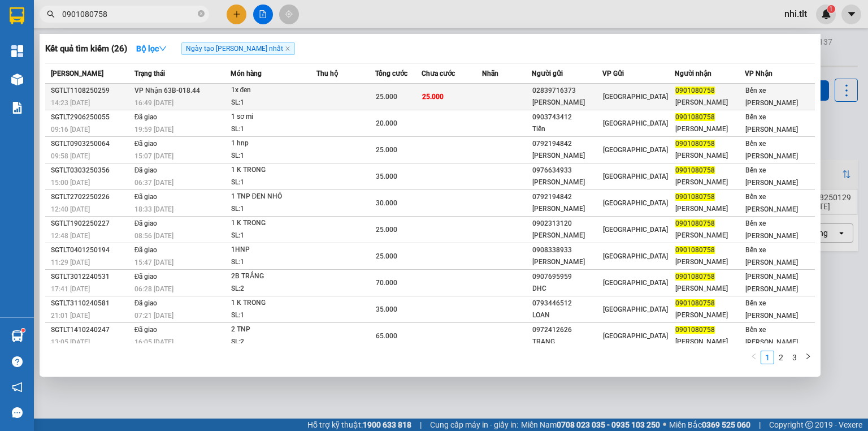
type input "0901080758"
click at [514, 96] on td at bounding box center [507, 97] width 50 height 27
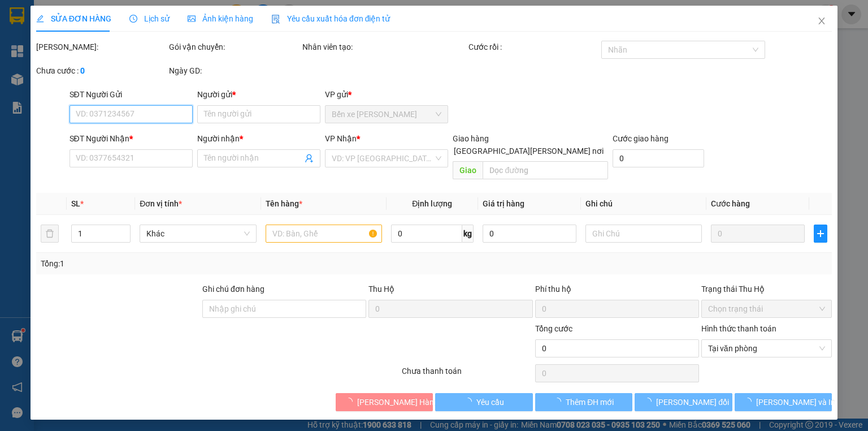
type input "02839716373"
type input "[PERSON_NAME]"
type input "0901080758"
type input "[PERSON_NAME]"
type input "25.000"
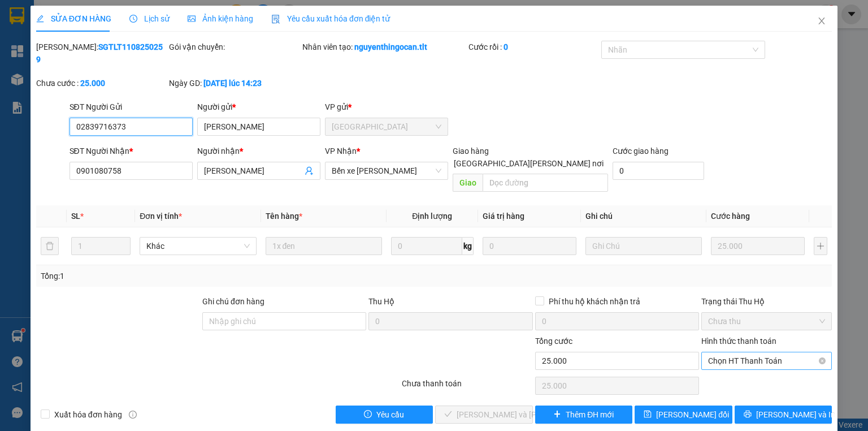
click at [737, 352] on span "Chọn HT Thanh Toán" at bounding box center [766, 360] width 117 height 17
click at [712, 356] on div "Tại văn phòng" at bounding box center [766, 358] width 117 height 12
type input "0"
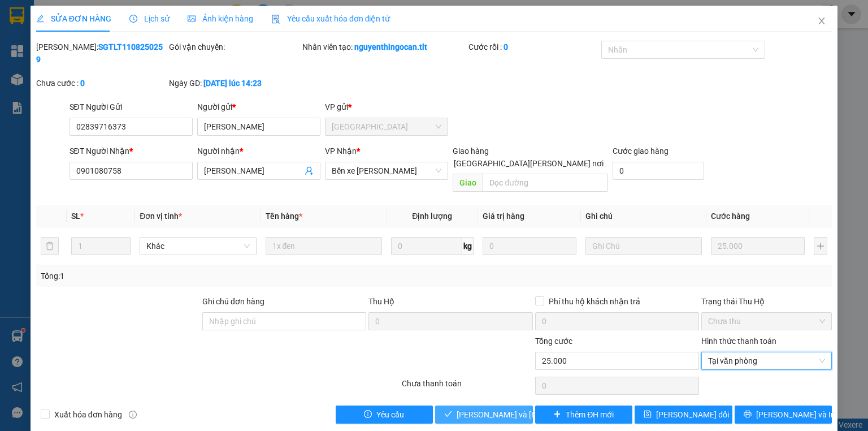
drag, startPoint x: 500, startPoint y: 391, endPoint x: 577, endPoint y: 330, distance: 98.6
click at [500, 408] on span "[PERSON_NAME] và [PERSON_NAME] hàng" at bounding box center [533, 414] width 153 height 12
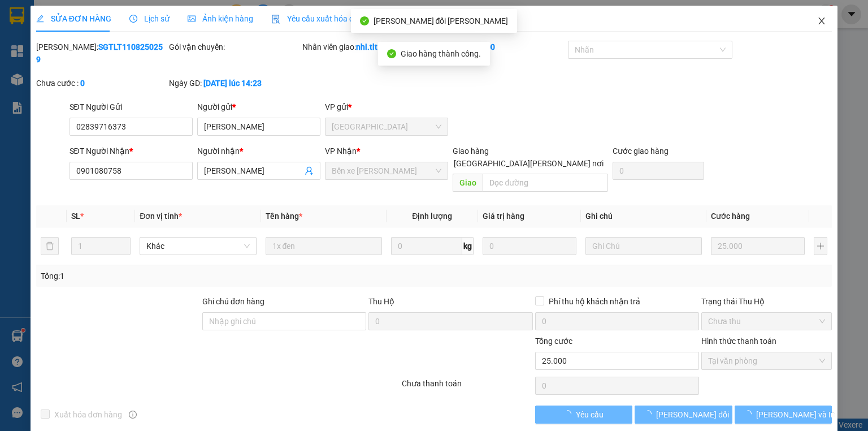
drag, startPoint x: 823, startPoint y: 25, endPoint x: 802, endPoint y: 25, distance: 20.9
click at [823, 25] on icon "close" at bounding box center [821, 20] width 9 height 9
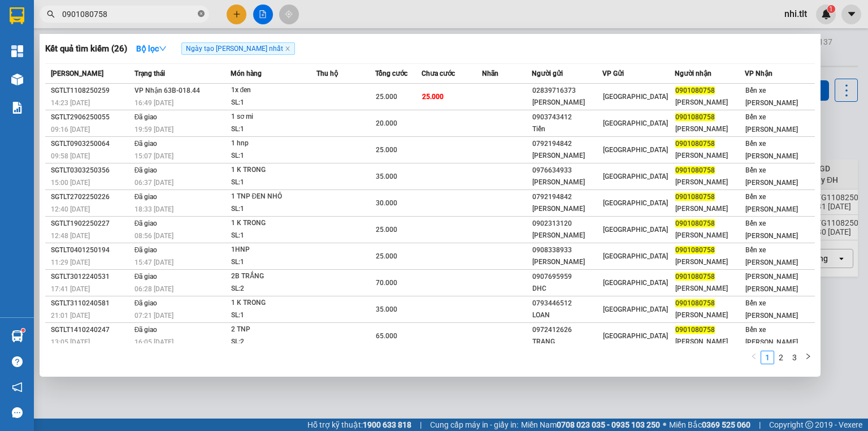
click at [204, 16] on icon "close-circle" at bounding box center [201, 13] width 7 height 7
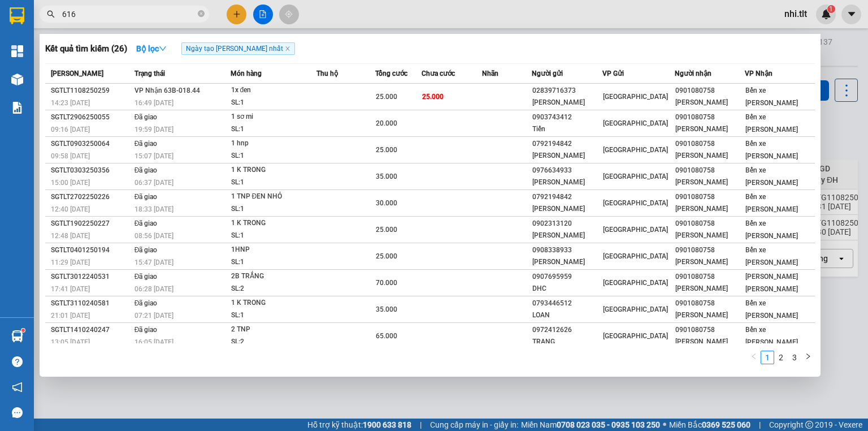
type input "6164"
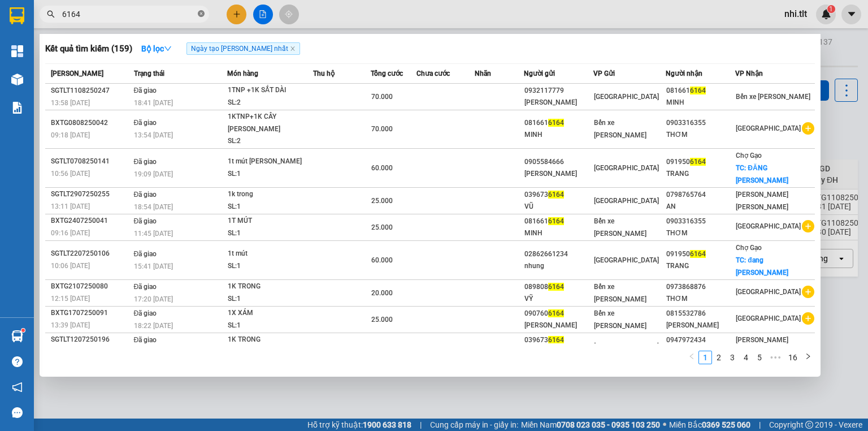
click at [202, 18] on span at bounding box center [201, 14] width 7 height 11
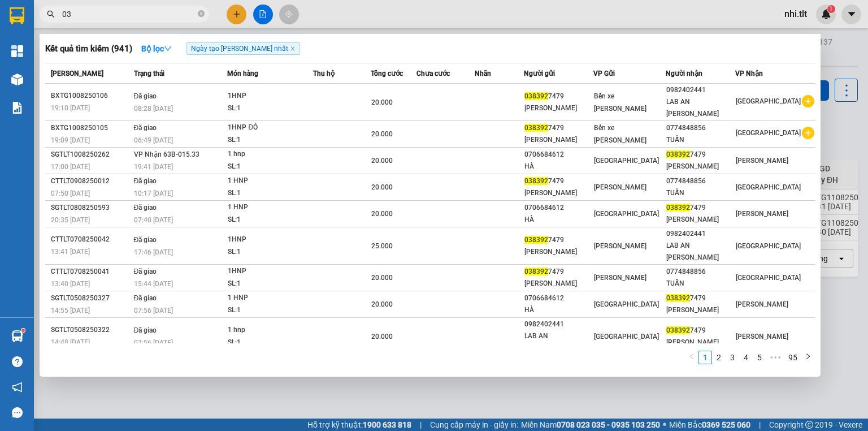
type input "0"
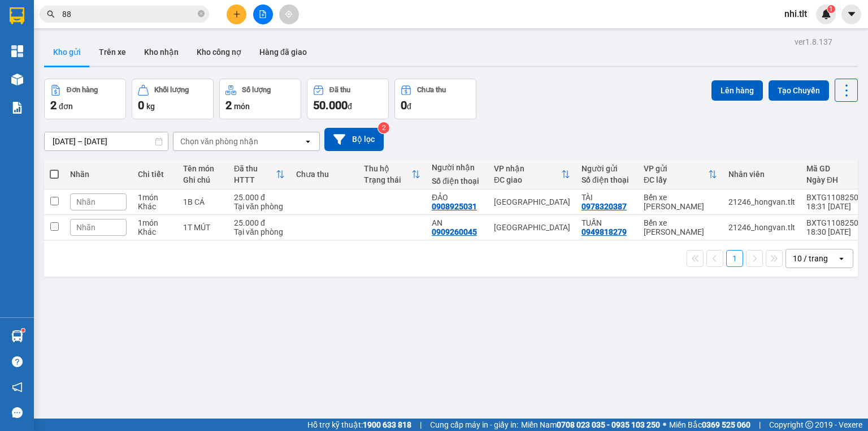
type input "8"
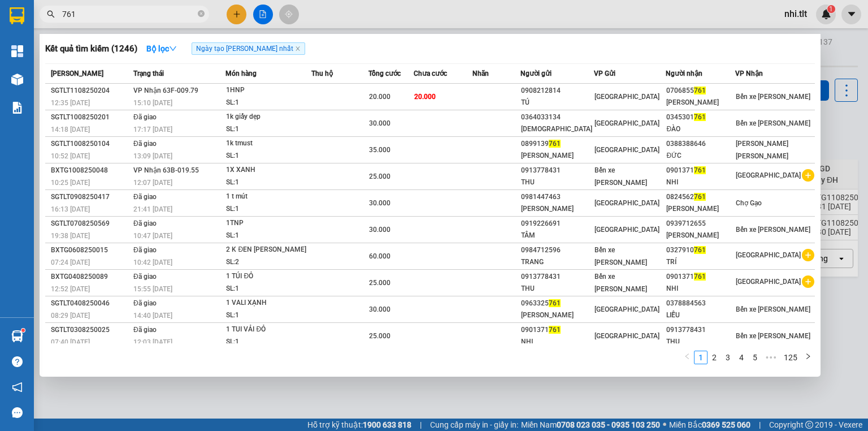
type input "761"
